Goal: Information Seeking & Learning: Learn about a topic

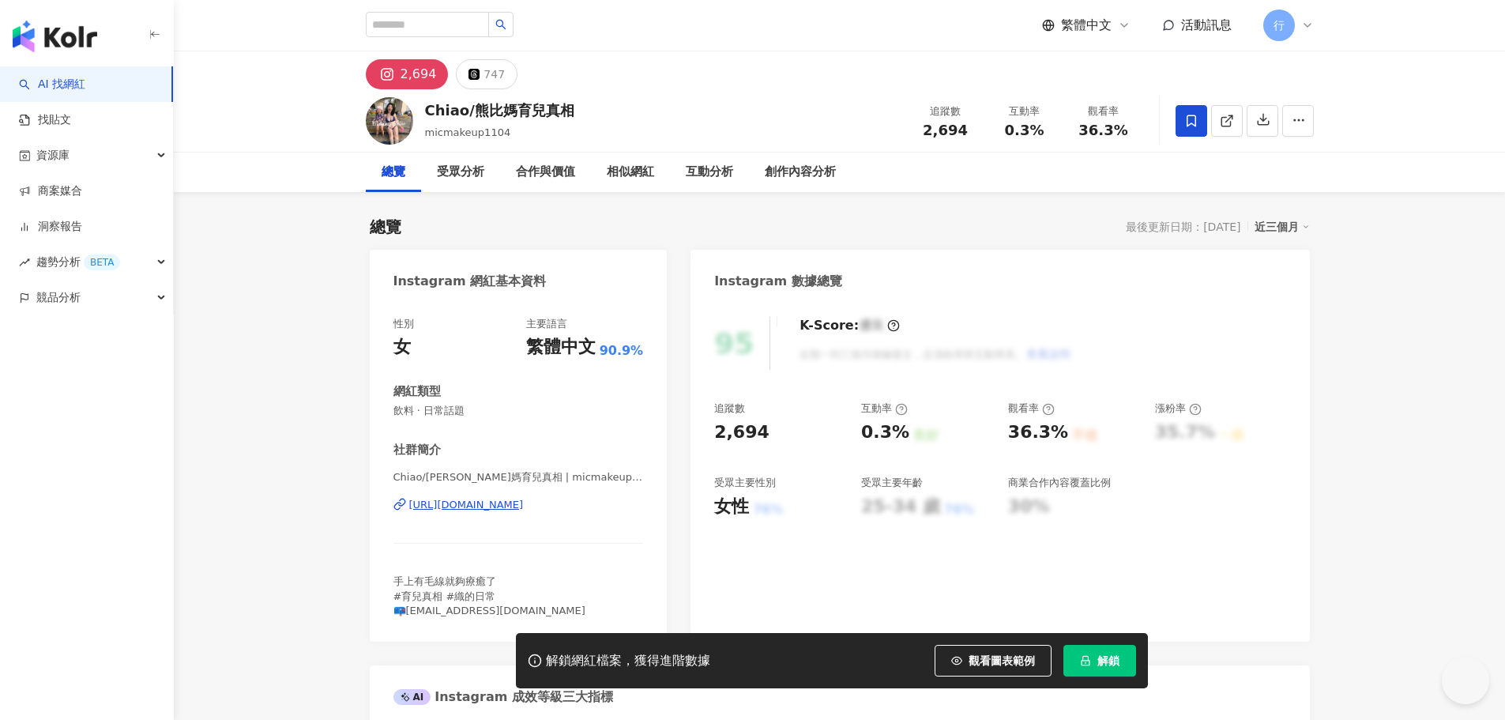
click at [524, 503] on div "https://www.instagram.com/micmakeup1104/" at bounding box center [466, 505] width 115 height 14
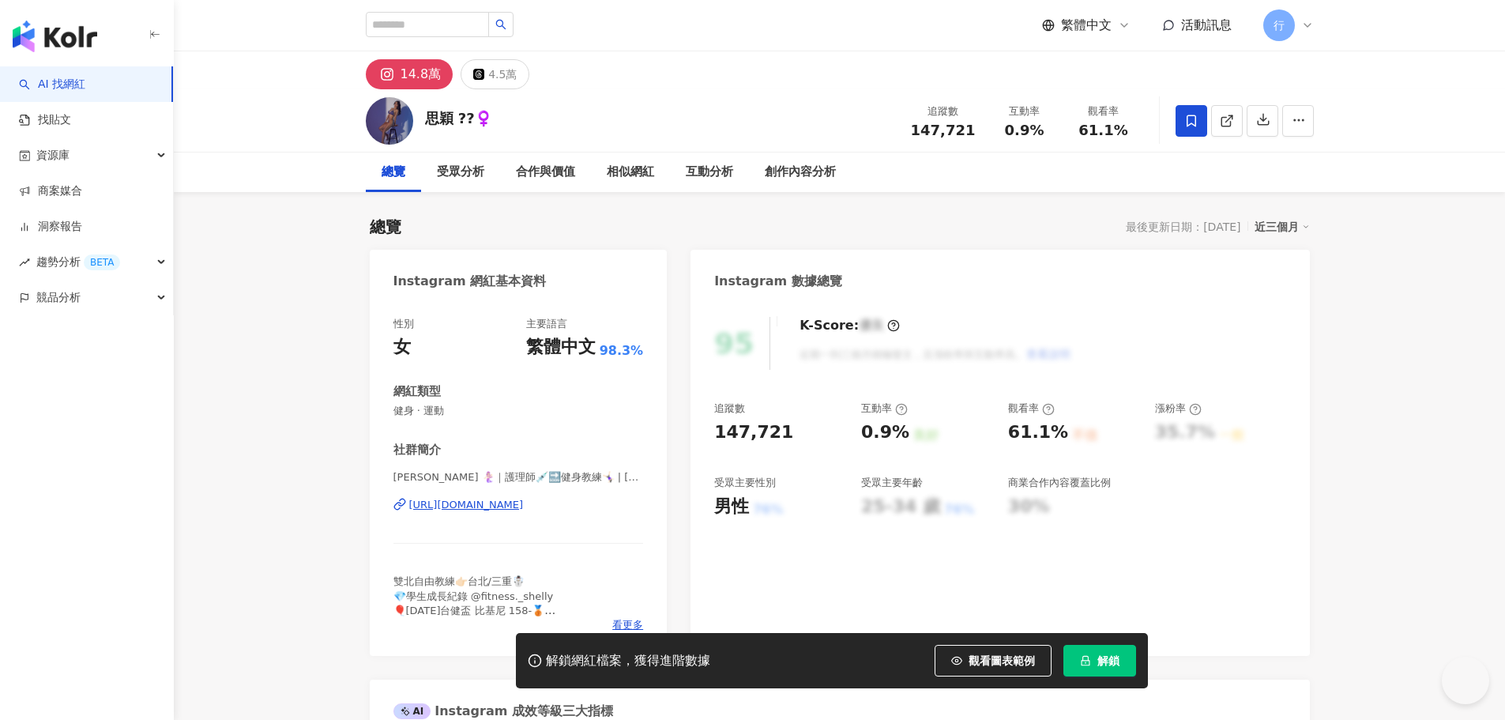
click at [508, 502] on div "https://www.instagram.com/shellyllin_/" at bounding box center [466, 505] width 115 height 14
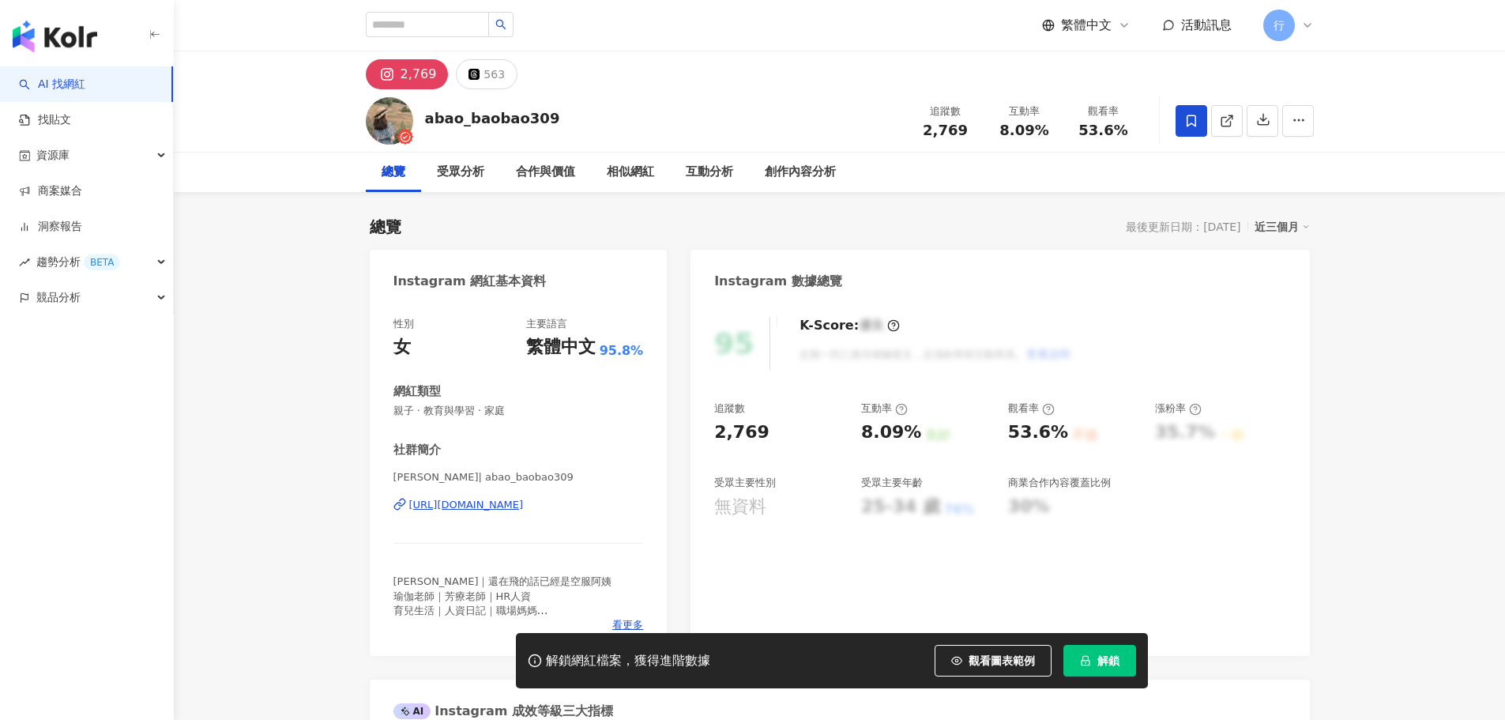
click at [489, 500] on div "https://www.instagram.com/abao_baobao309/" at bounding box center [466, 505] width 115 height 14
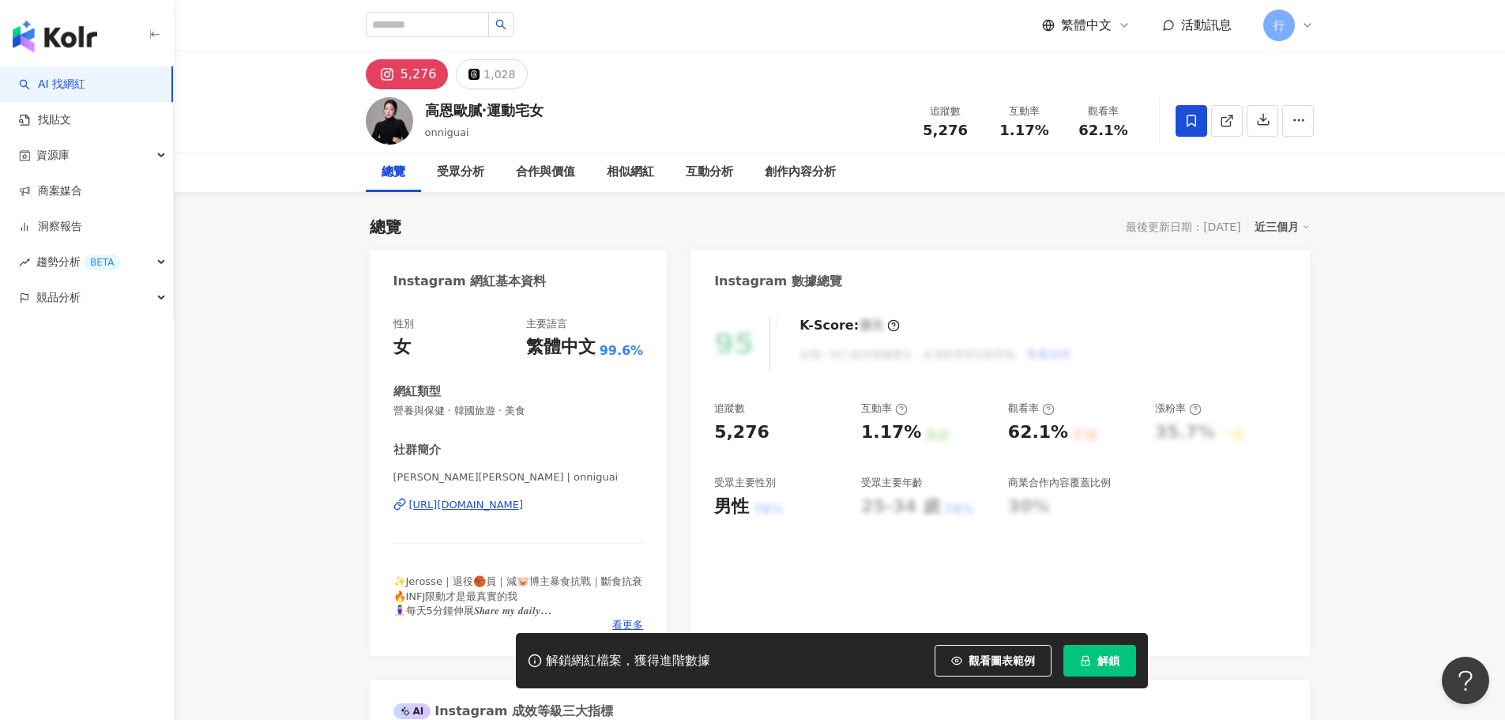
click at [524, 504] on div "https://www.instagram.com/onniguai/" at bounding box center [466, 505] width 115 height 14
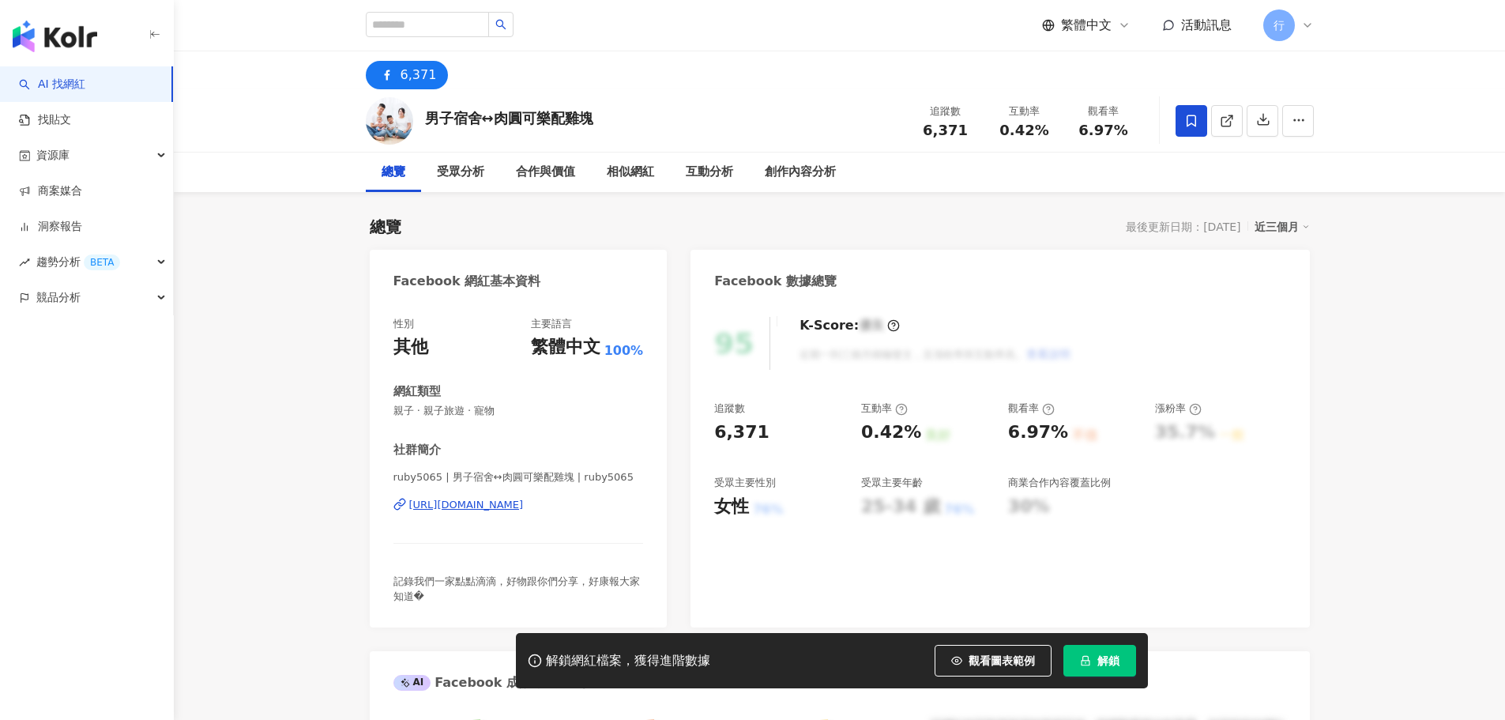
click at [406, 85] on div "6,371" at bounding box center [418, 75] width 36 height 22
click at [524, 505] on div "https://www.facebook.com/1938626846229711" at bounding box center [466, 505] width 115 height 14
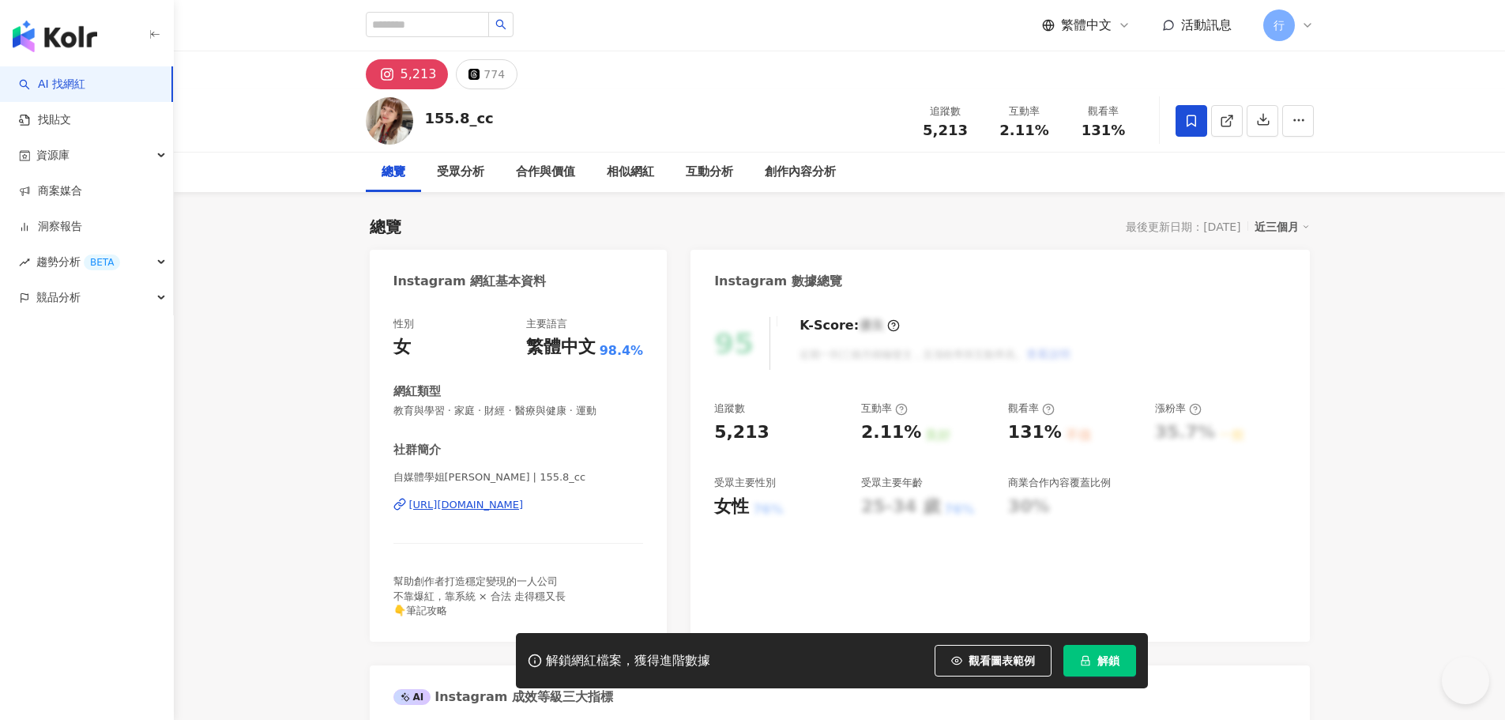
click at [498, 509] on div "https://www.instagram.com/155.8_cc/" at bounding box center [466, 505] width 115 height 14
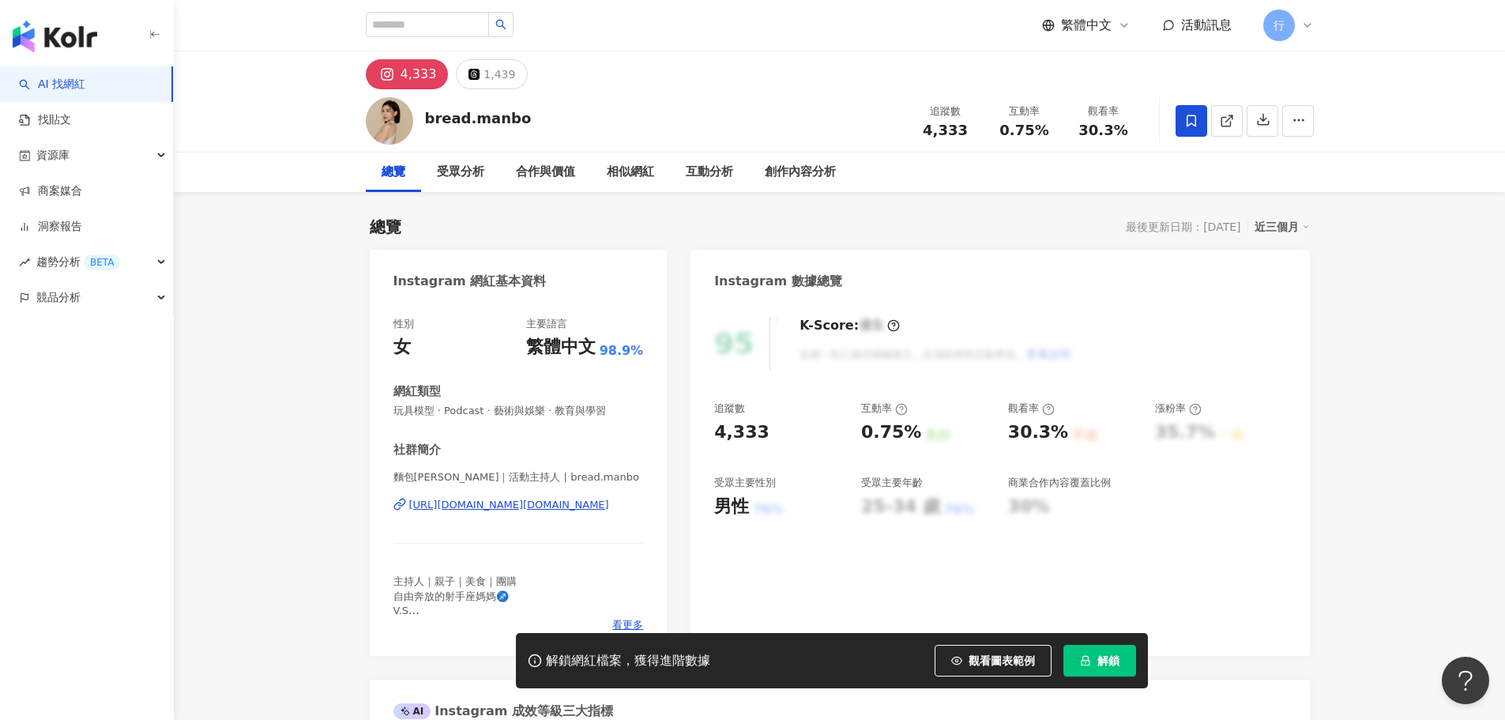
click at [494, 510] on div "https://www.instagram.com/bread.manbo/" at bounding box center [509, 505] width 200 height 14
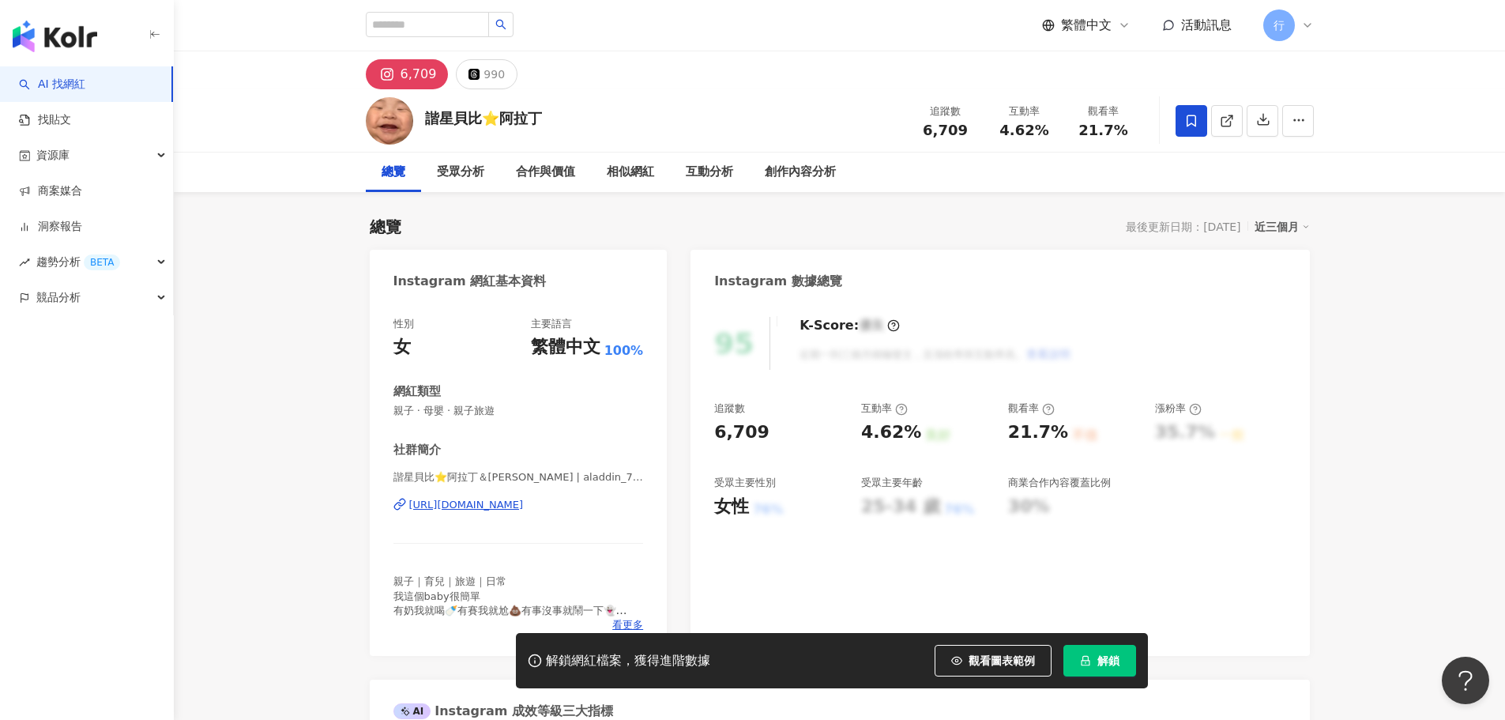
click at [524, 503] on div "[URL][DOMAIN_NAME]" at bounding box center [466, 505] width 115 height 14
click at [498, 502] on div "[URL][DOMAIN_NAME]" at bounding box center [466, 505] width 115 height 14
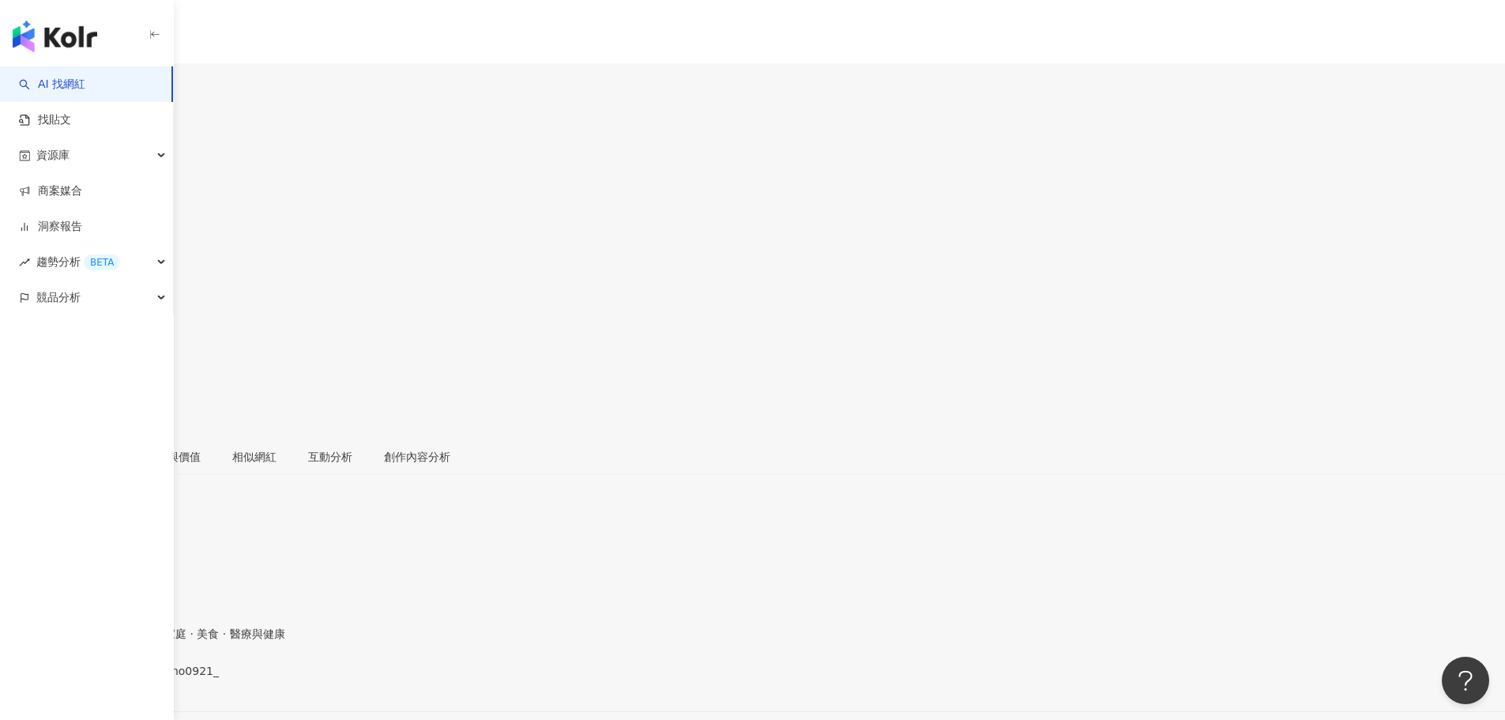
click at [139, 678] on div "https://www.instagram.com/eno0921_/" at bounding box center [77, 684] width 123 height 13
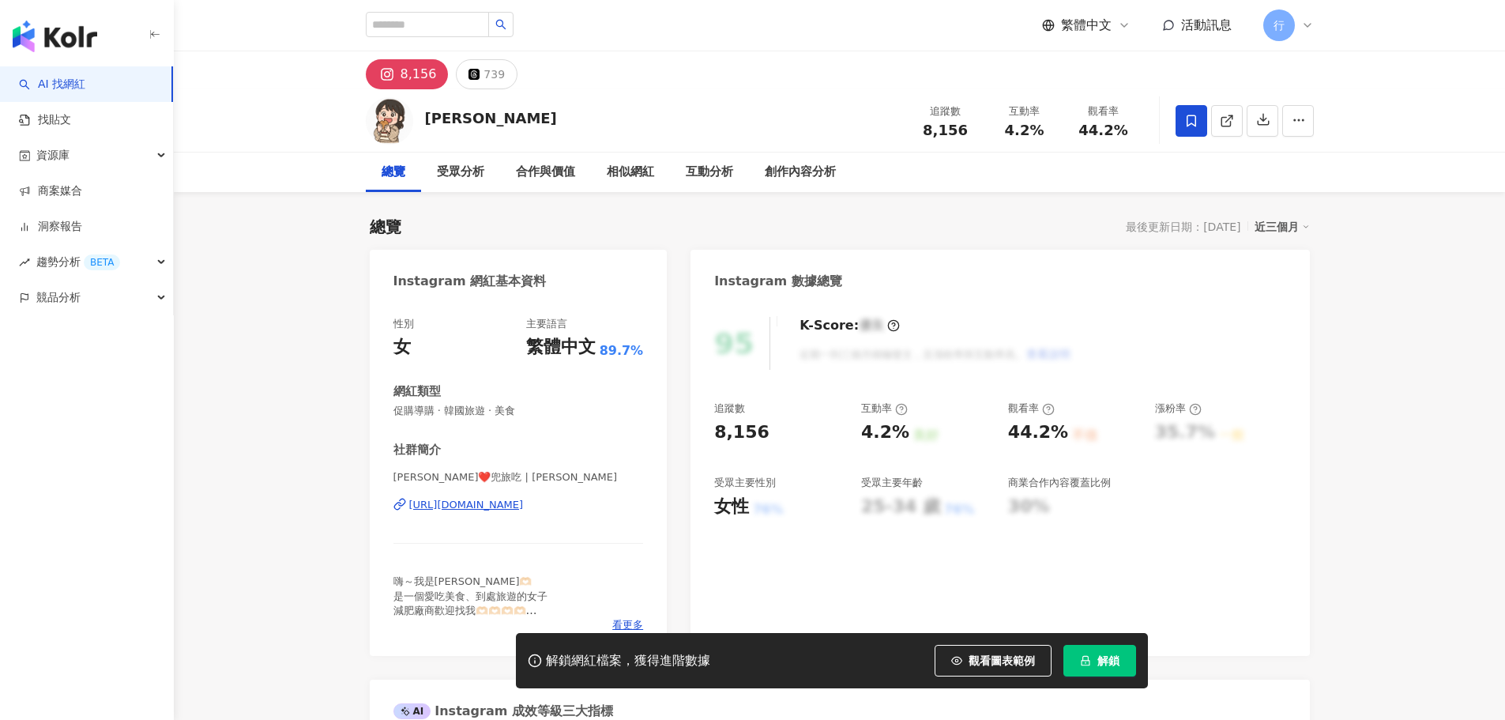
click at [511, 501] on div "https://www.instagram.com/doris_enjoy_life/" at bounding box center [466, 505] width 115 height 14
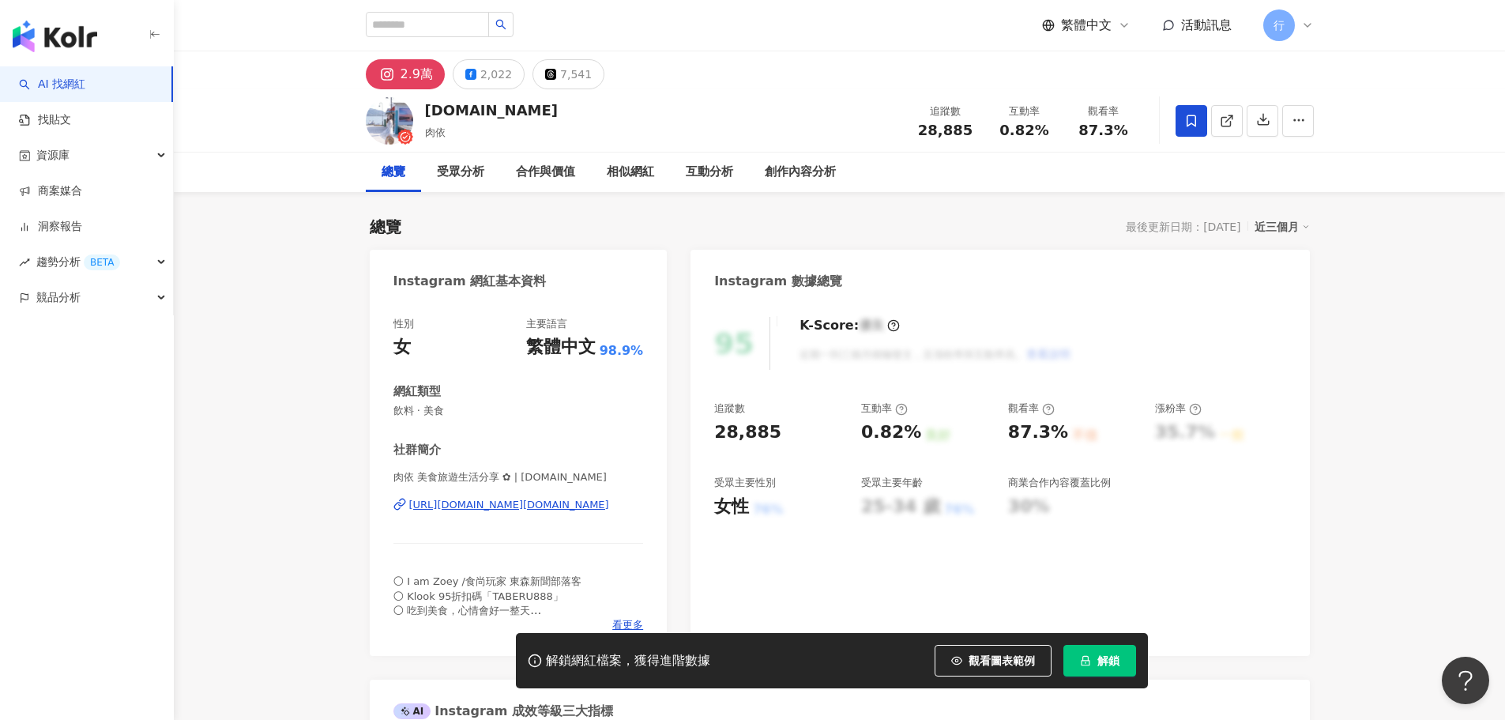
click at [494, 506] on div "https://www.instagram.com/taberu.food/" at bounding box center [509, 505] width 200 height 14
click at [463, 506] on div "[URL][DOMAIN_NAME][DOMAIN_NAME]" at bounding box center [509, 505] width 200 height 14
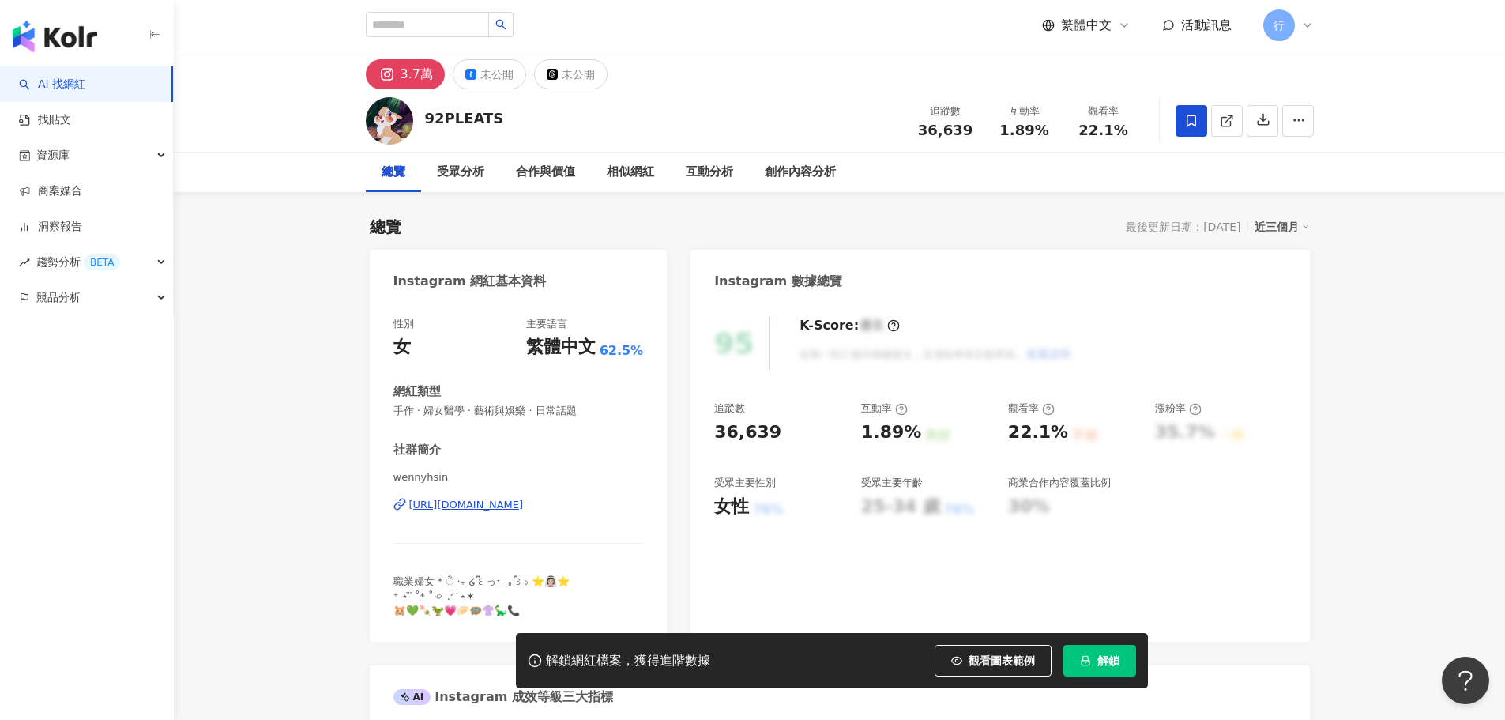
click at [485, 77] on div "未公開" at bounding box center [496, 74] width 33 height 22
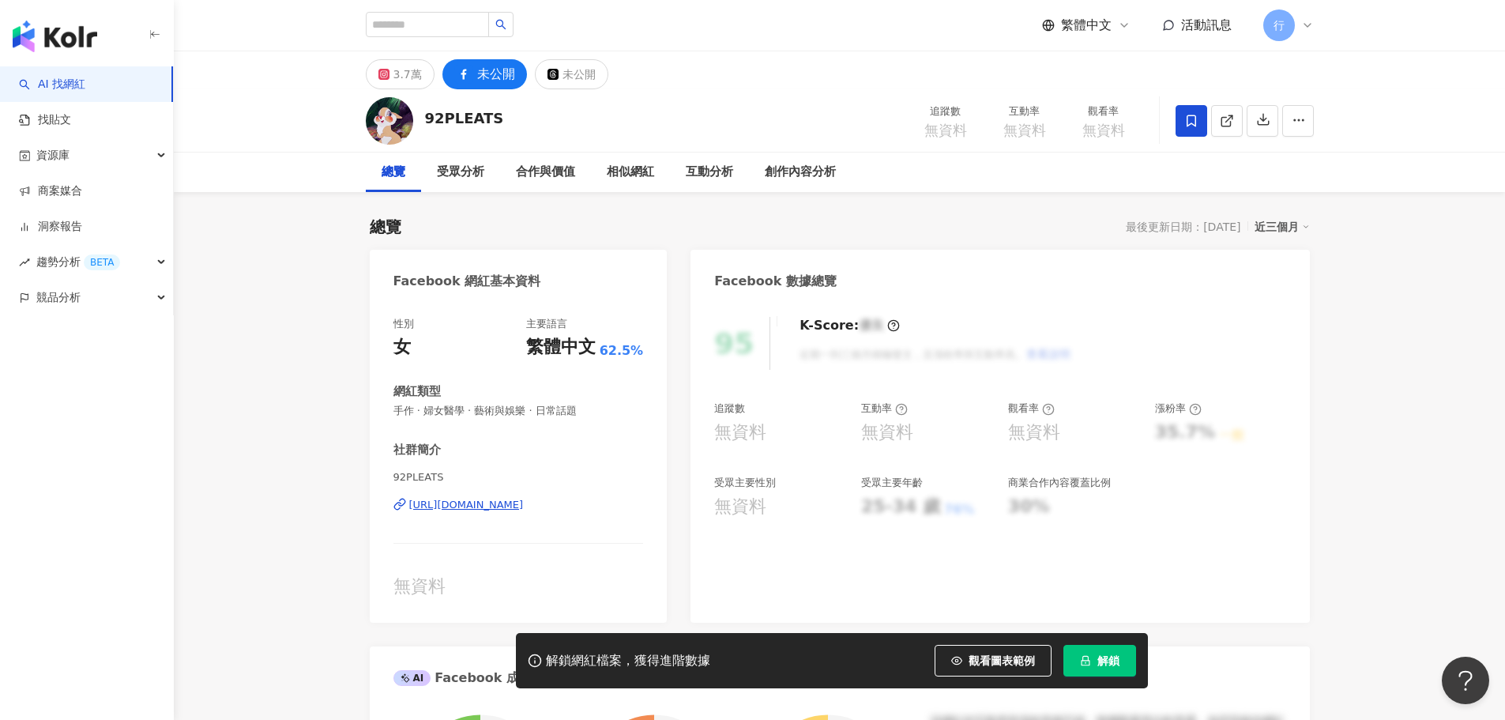
click at [475, 502] on div "https://www.facebook.com/1591075994453014" at bounding box center [466, 505] width 115 height 14
click at [395, 74] on div "3.7萬" at bounding box center [407, 74] width 28 height 22
click at [400, 80] on div "3.7萬" at bounding box center [407, 74] width 28 height 22
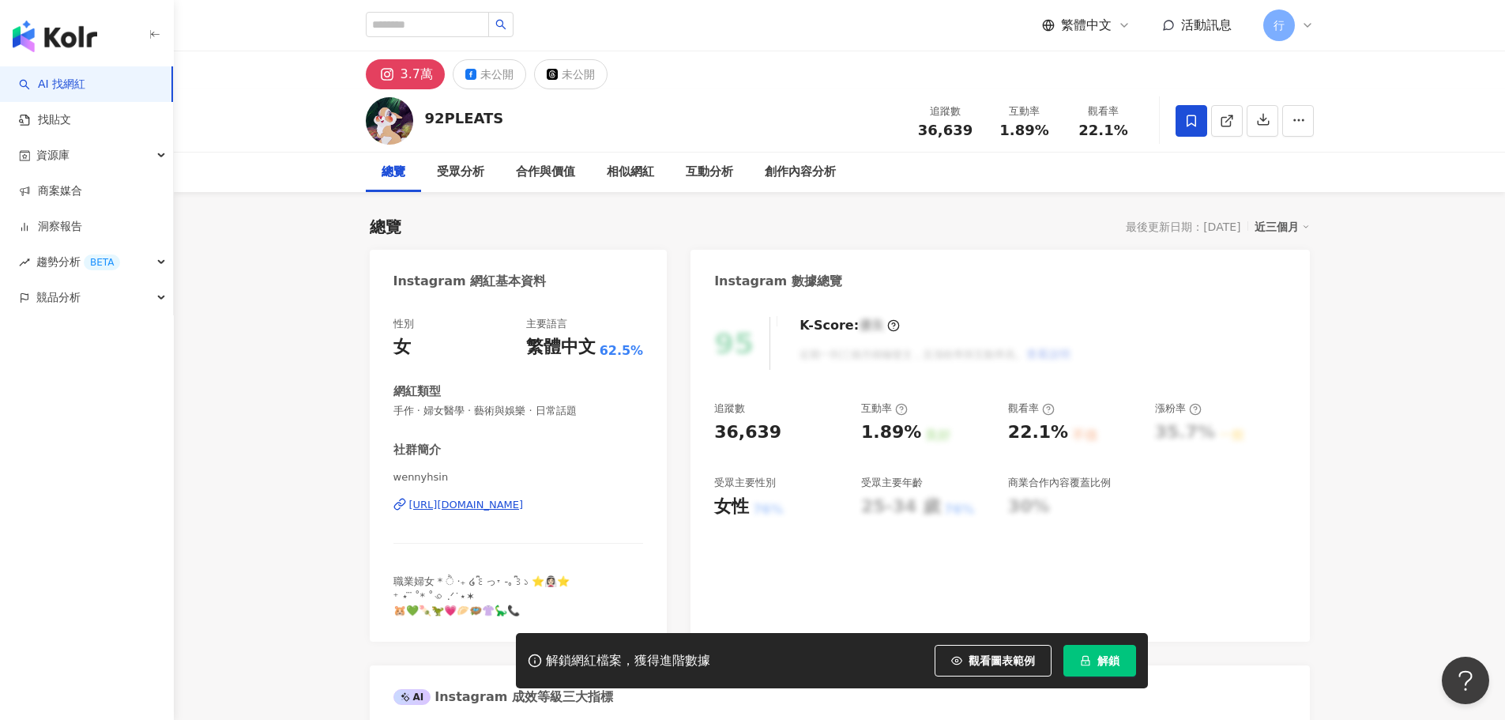
click at [513, 504] on div "[URL][DOMAIN_NAME]" at bounding box center [466, 505] width 115 height 14
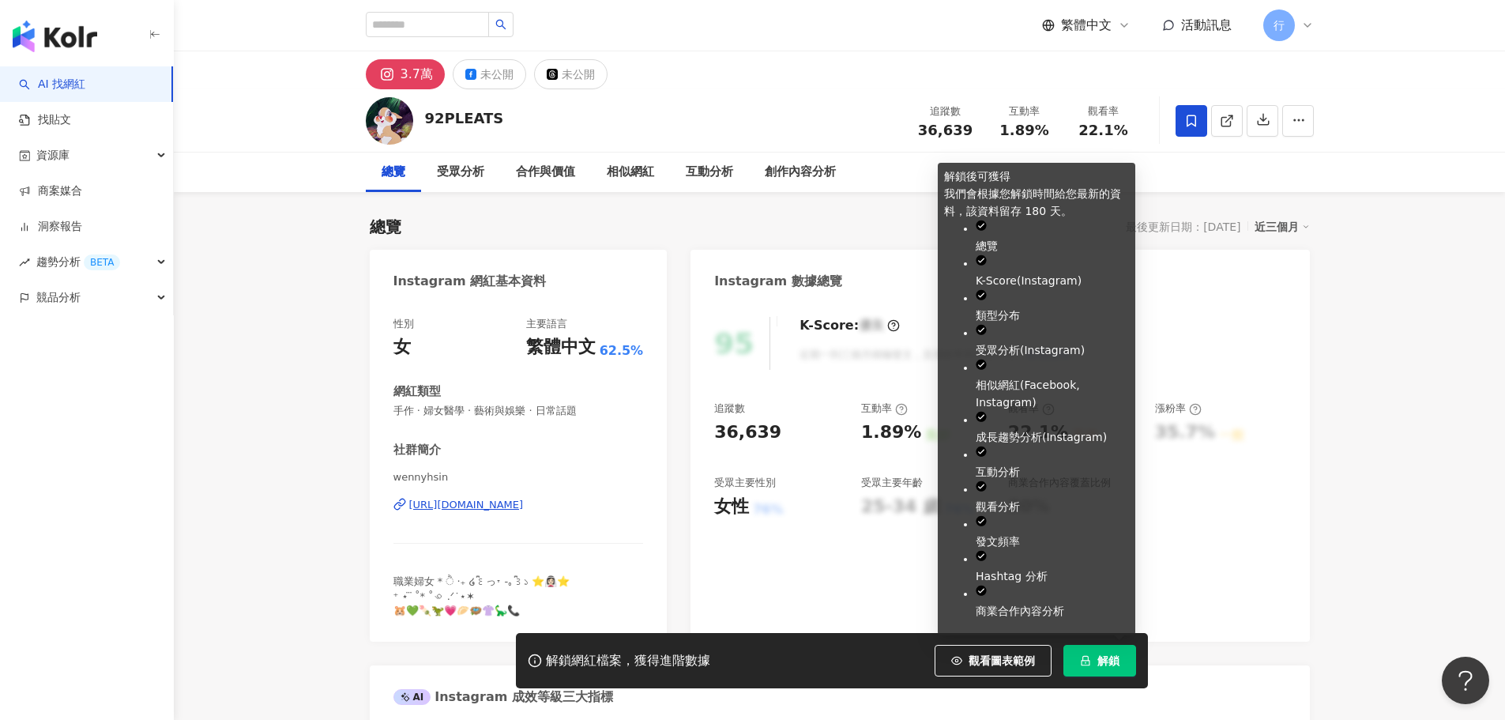
click at [1093, 652] on button "解鎖" at bounding box center [1099, 661] width 73 height 32
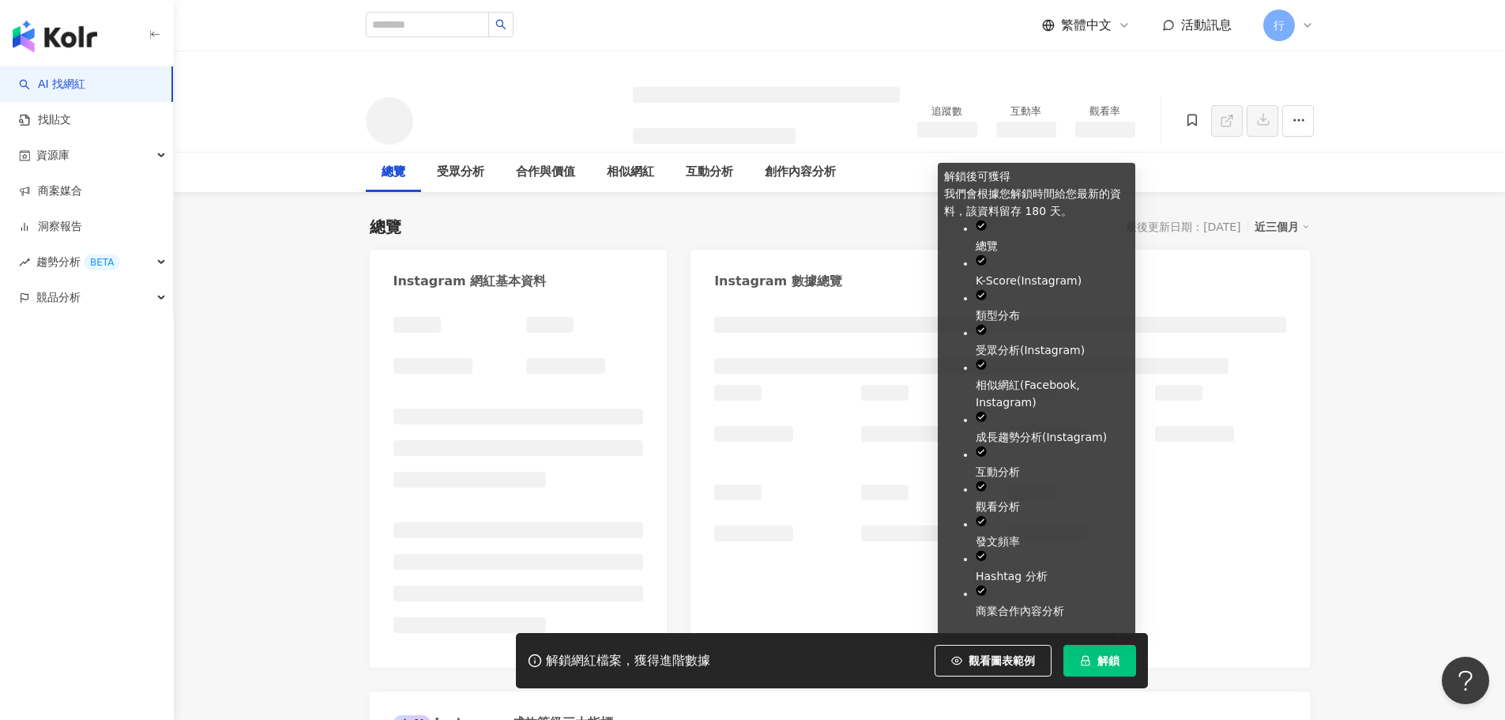
click at [1102, 667] on span "解鎖" at bounding box center [1108, 660] width 22 height 13
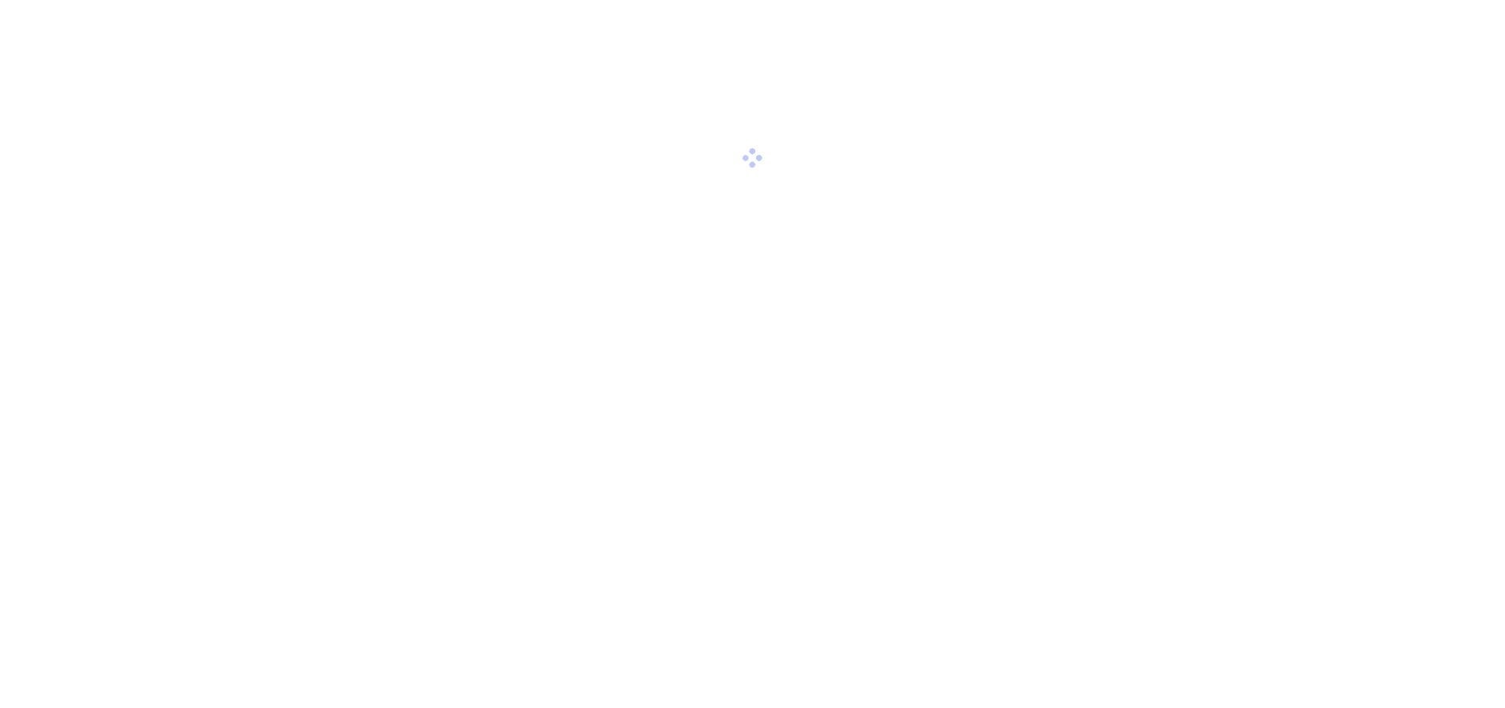
click at [281, 252] on div at bounding box center [752, 158] width 1505 height 316
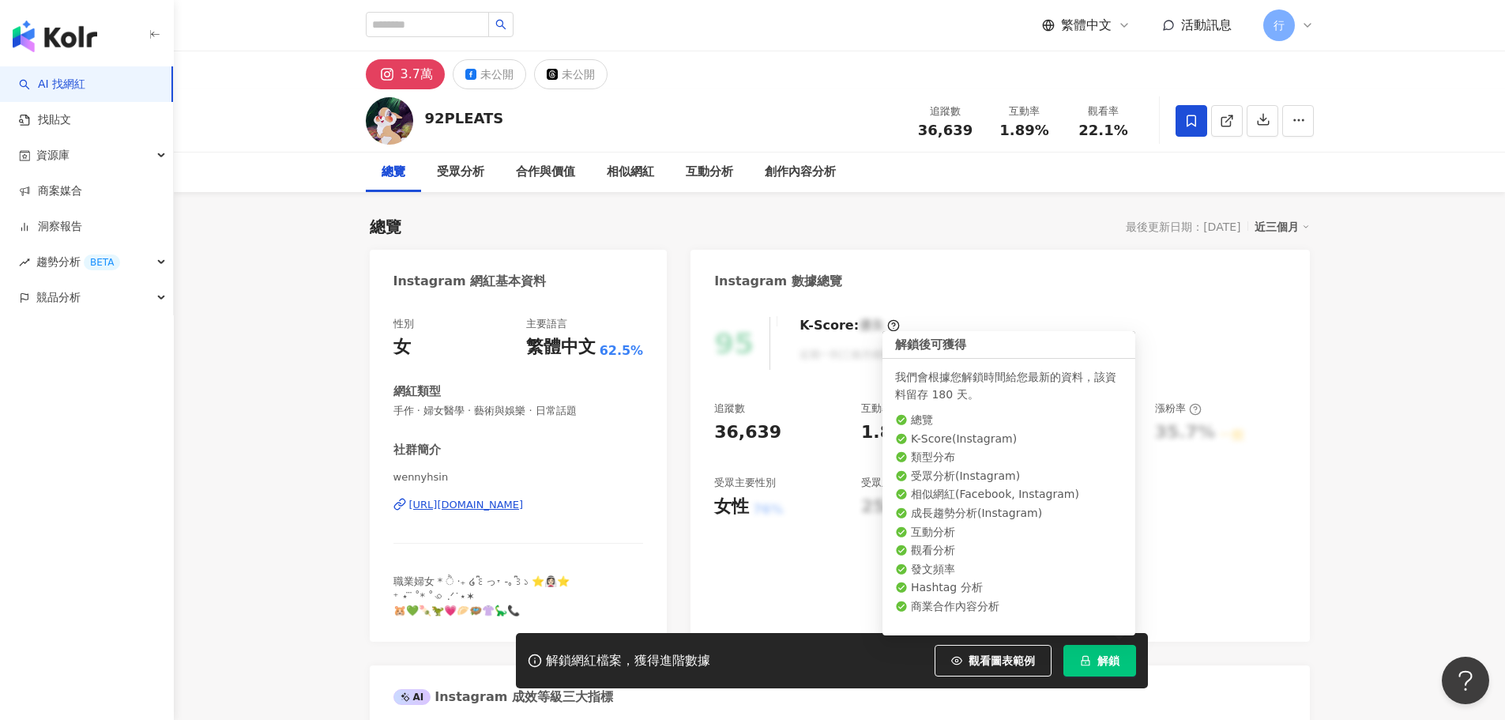
click at [1126, 663] on button "解鎖" at bounding box center [1099, 661] width 73 height 32
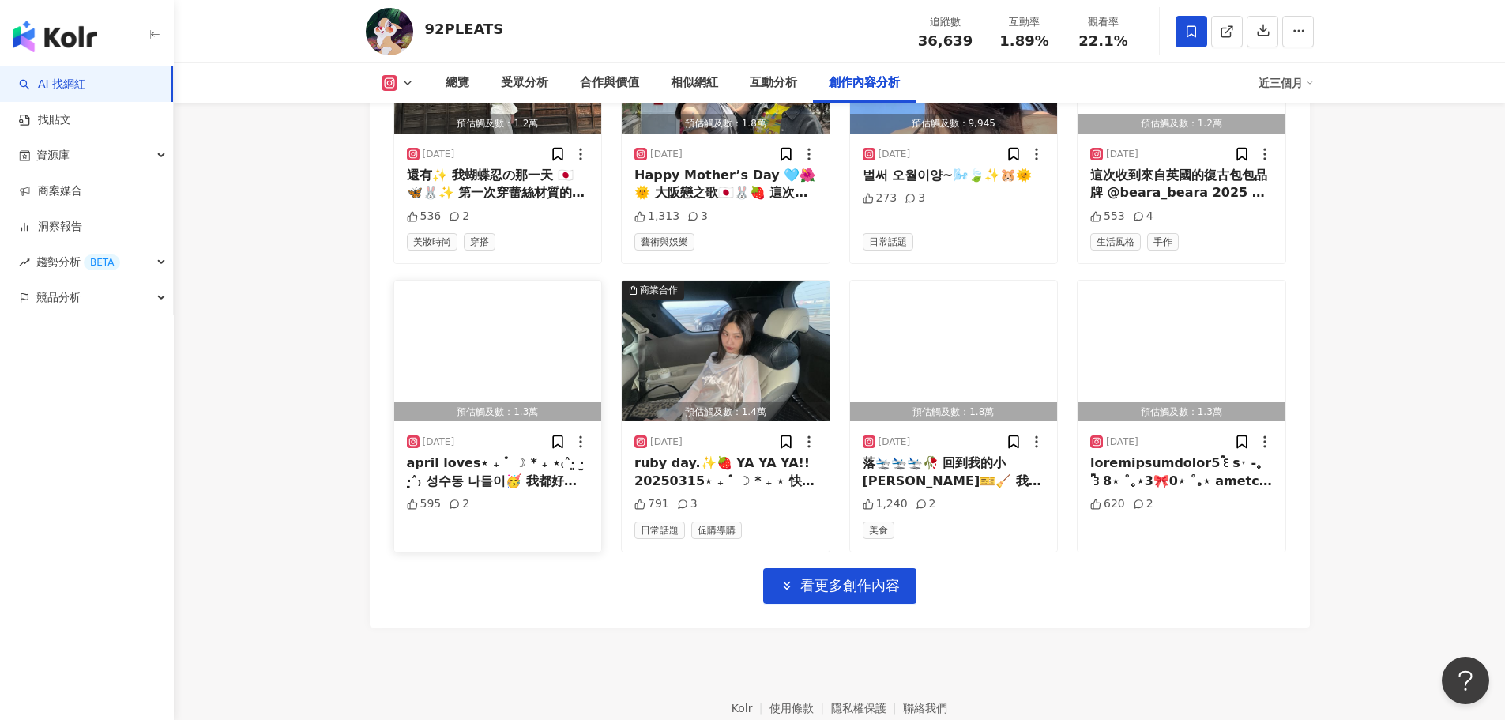
scroll to position [5371, 0]
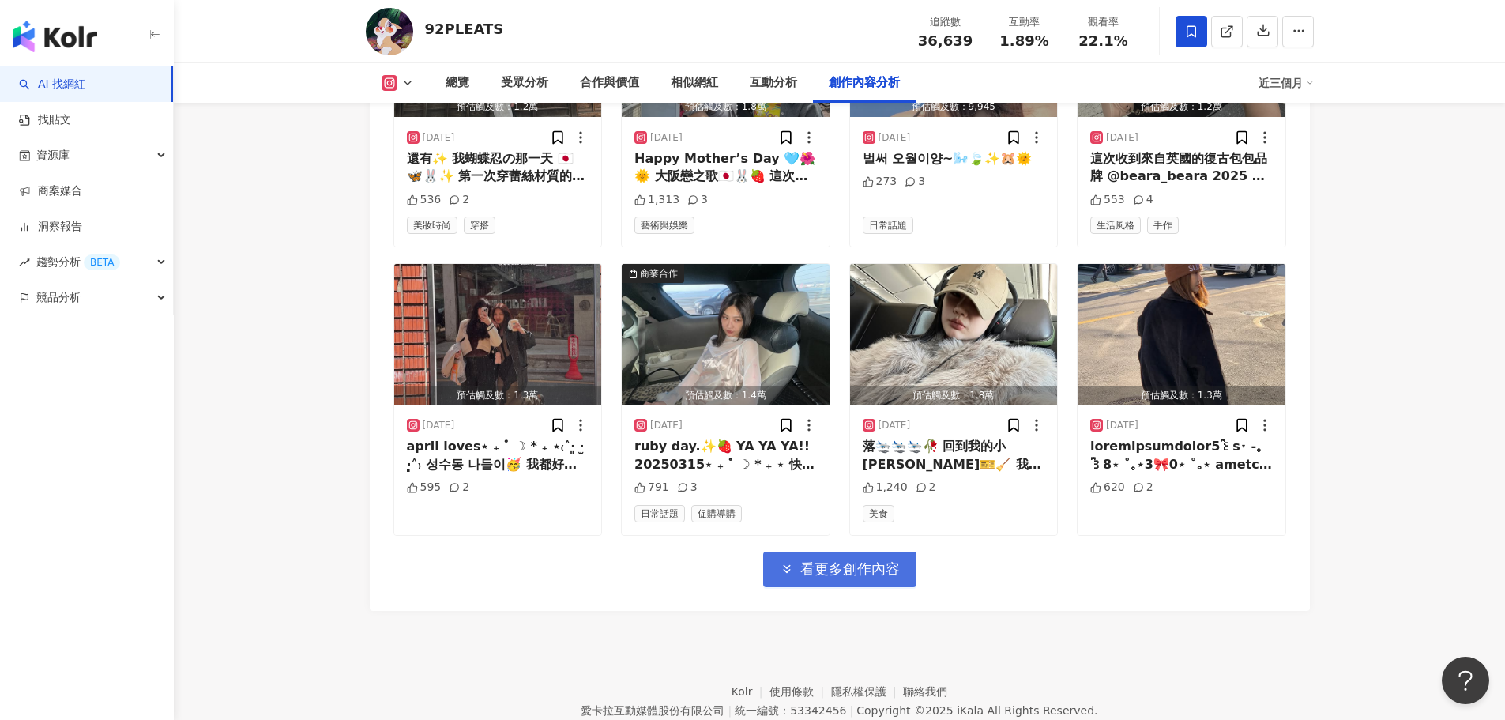
click at [822, 560] on span "看更多創作內容" at bounding box center [850, 568] width 100 height 17
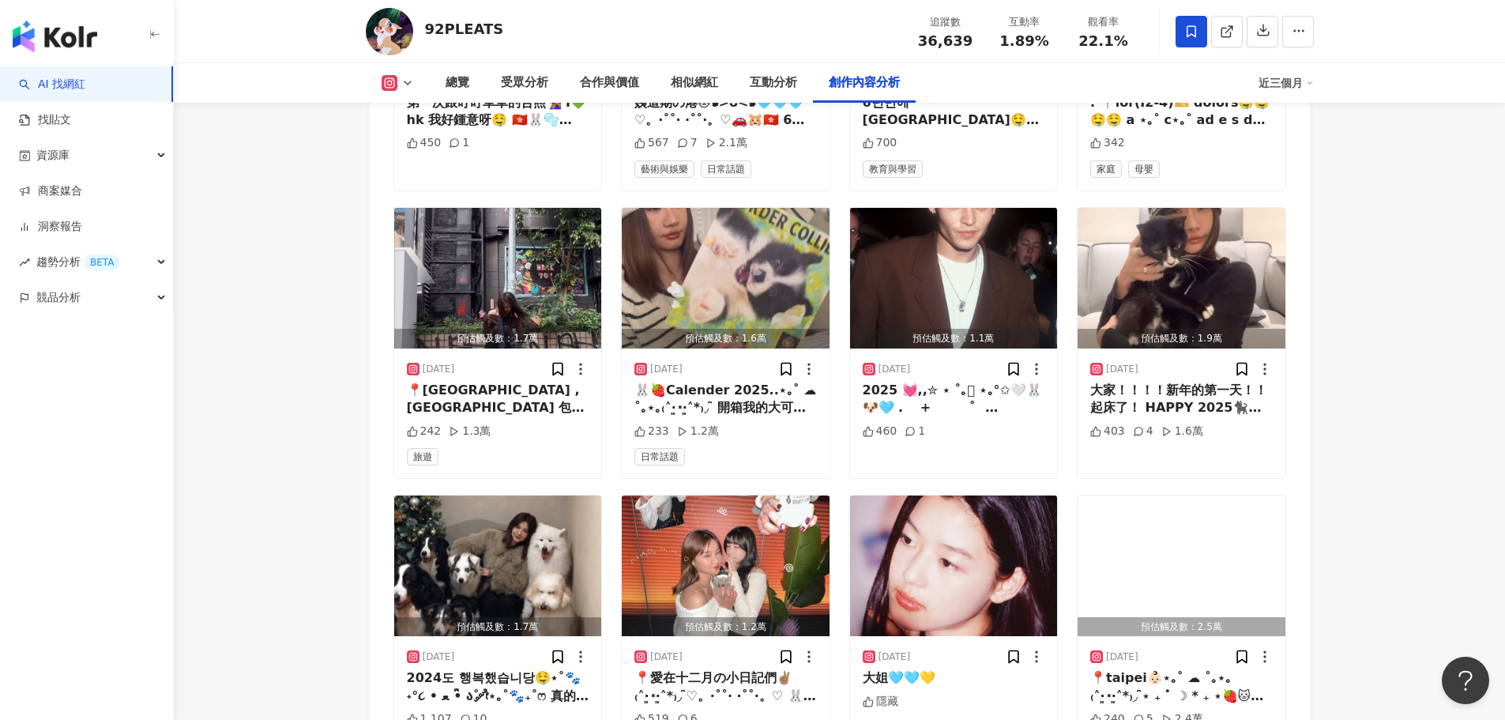
scroll to position [6082, 0]
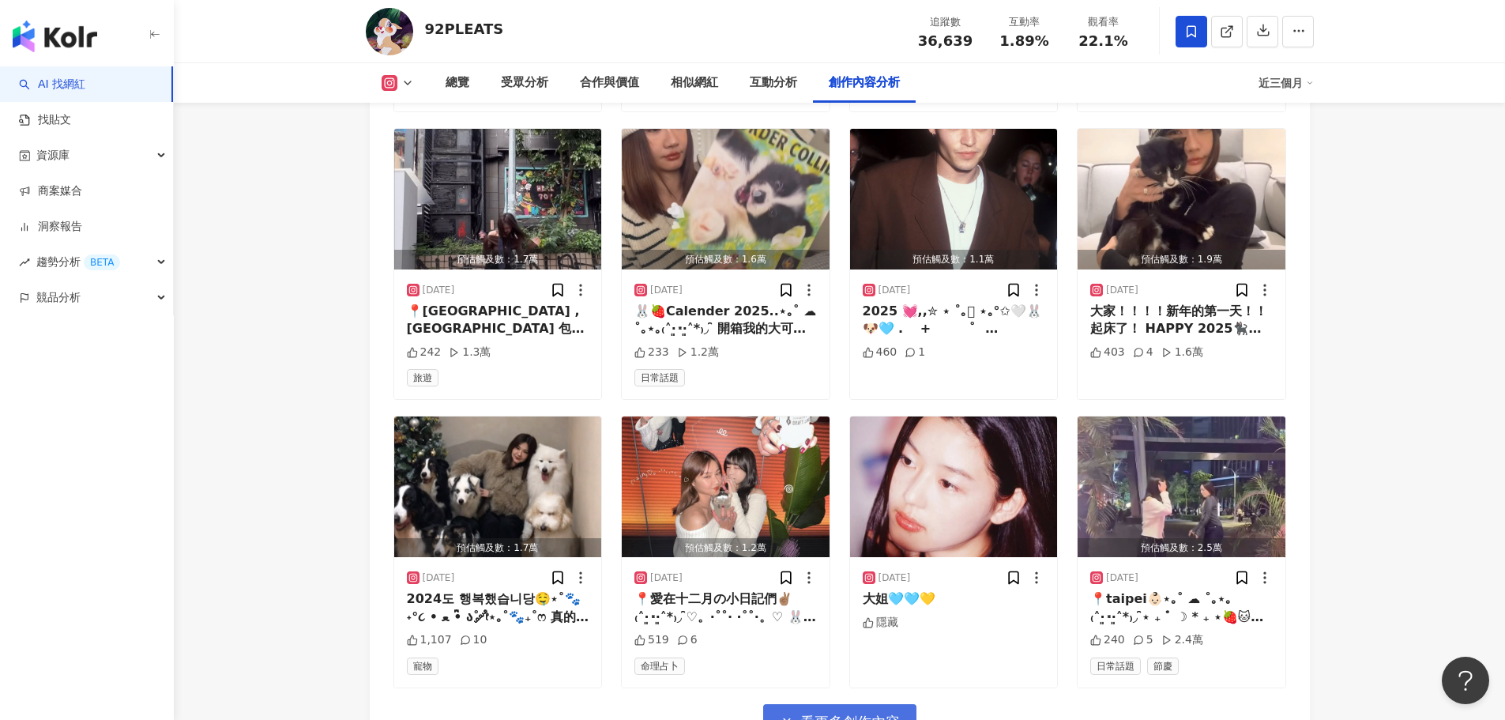
click at [829, 713] on span "看更多創作內容" at bounding box center [850, 721] width 100 height 17
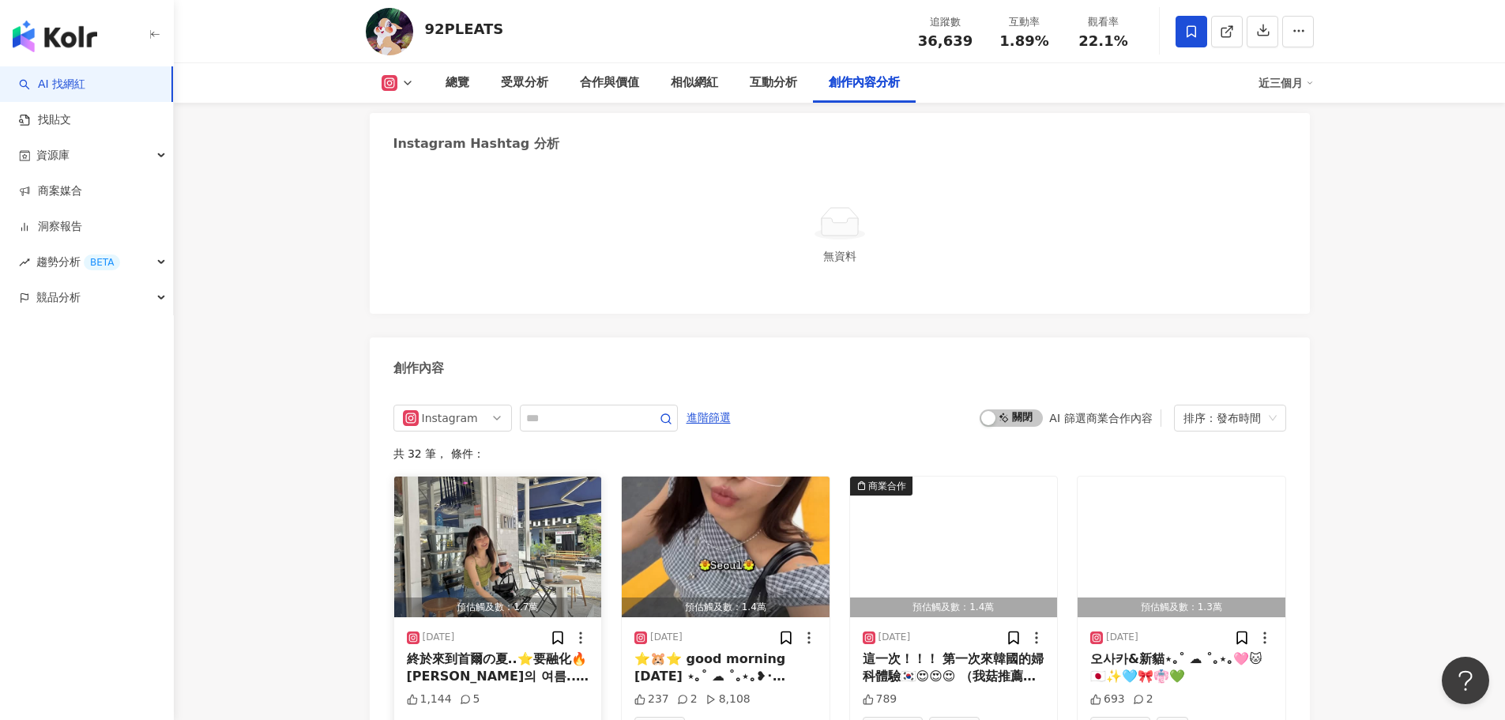
scroll to position [4660, 0]
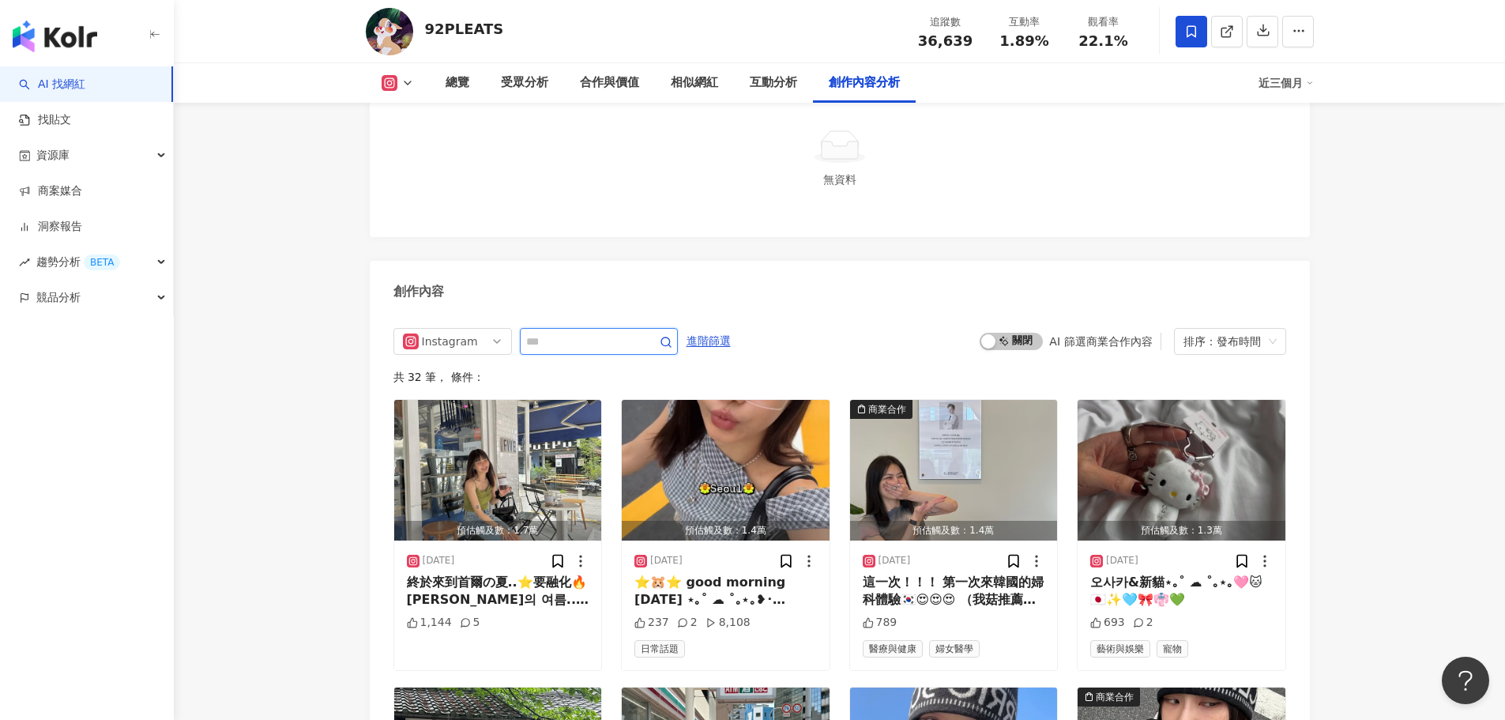
click at [546, 332] on input "text" at bounding box center [581, 341] width 111 height 19
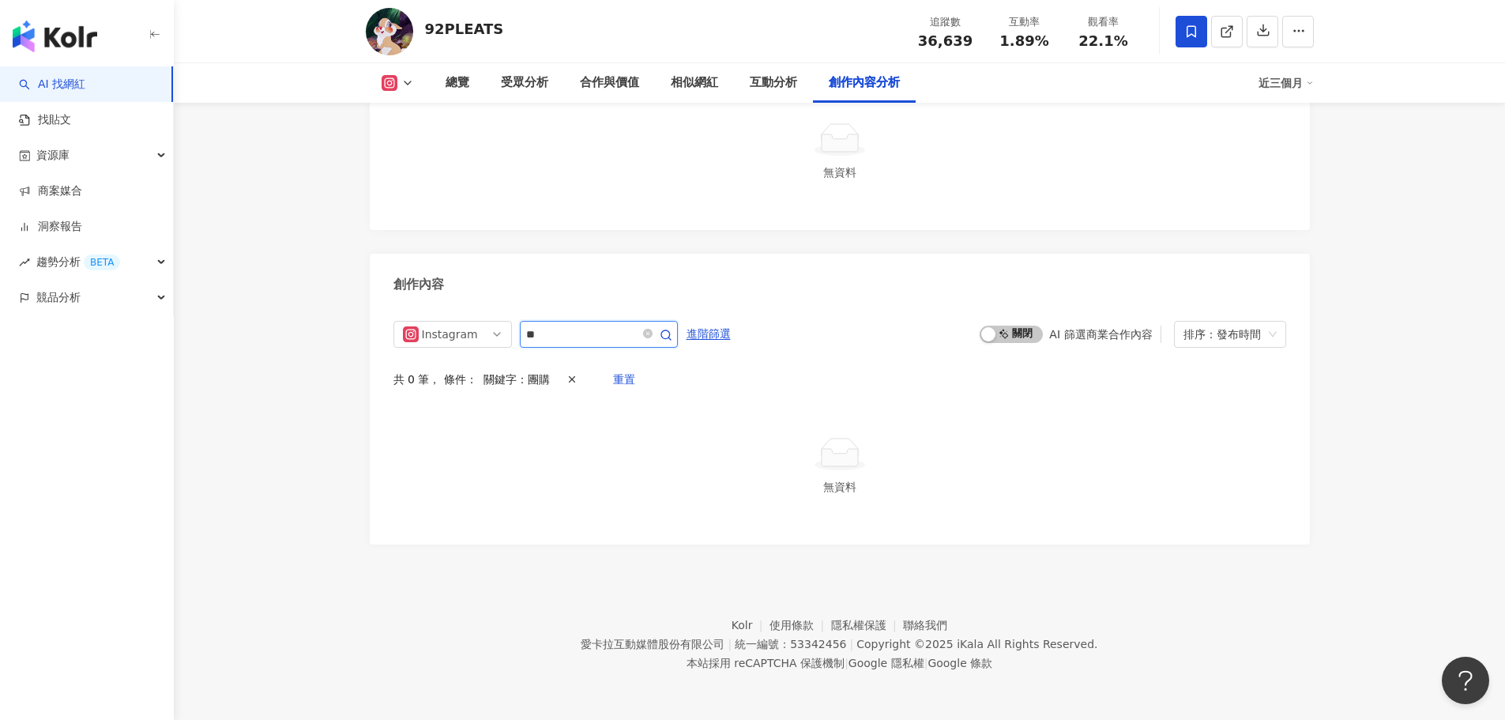
scroll to position [4608, 0]
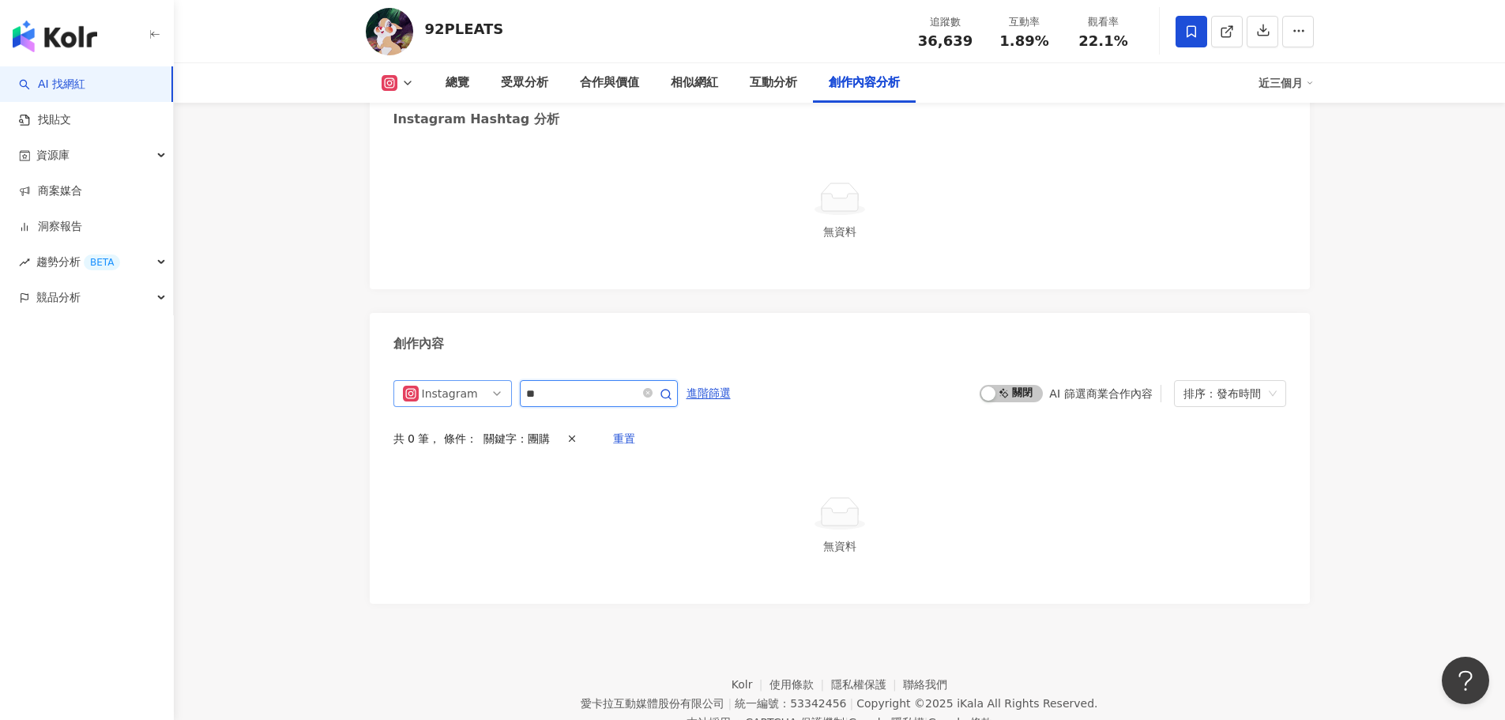
drag, startPoint x: 584, startPoint y: 340, endPoint x: 477, endPoint y: 327, distance: 107.4
click at [477, 380] on div "Instagram **" at bounding box center [535, 393] width 284 height 27
type input "****"
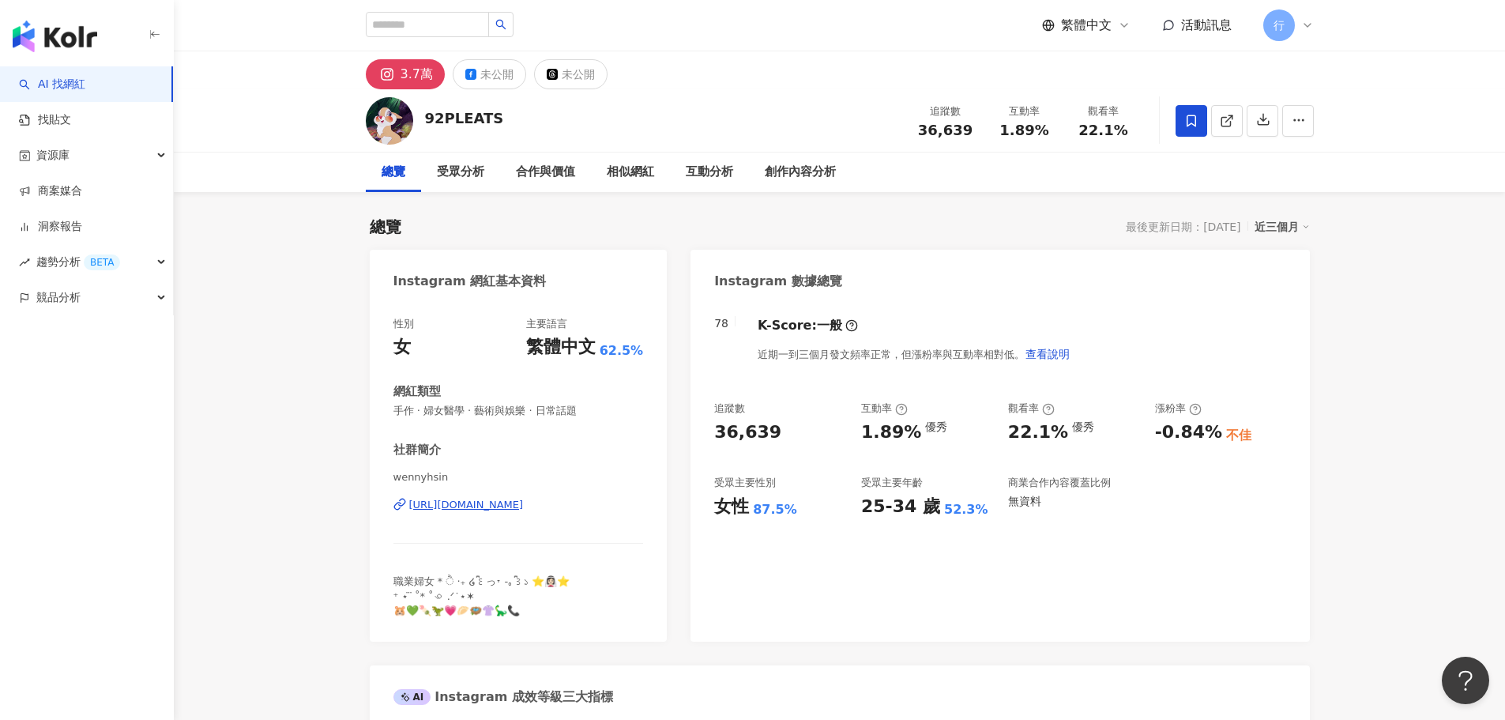
click at [486, 501] on div "[URL][DOMAIN_NAME]" at bounding box center [466, 505] width 115 height 14
